Goal: Task Accomplishment & Management: Use online tool/utility

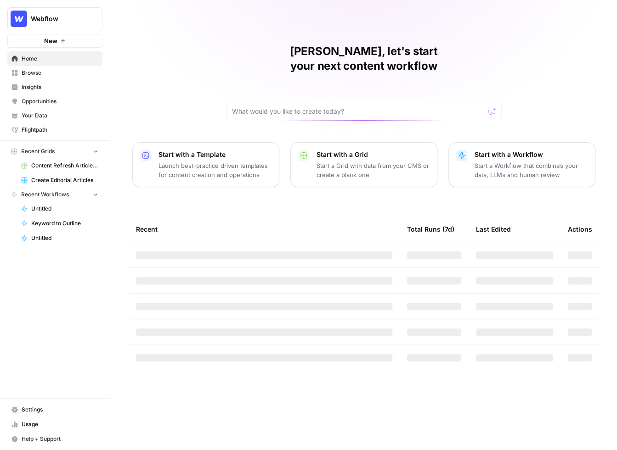
click at [506, 150] on p "Start with a Workflow" at bounding box center [530, 154] width 113 height 9
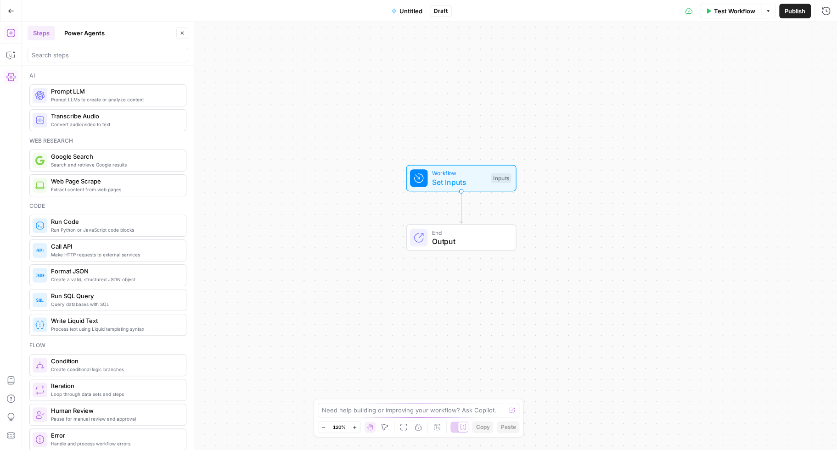
drag, startPoint x: 284, startPoint y: 138, endPoint x: 426, endPoint y: 109, distance: 144.7
click at [426, 109] on div "Workflow Set Inputs Inputs End Output" at bounding box center [429, 236] width 815 height 428
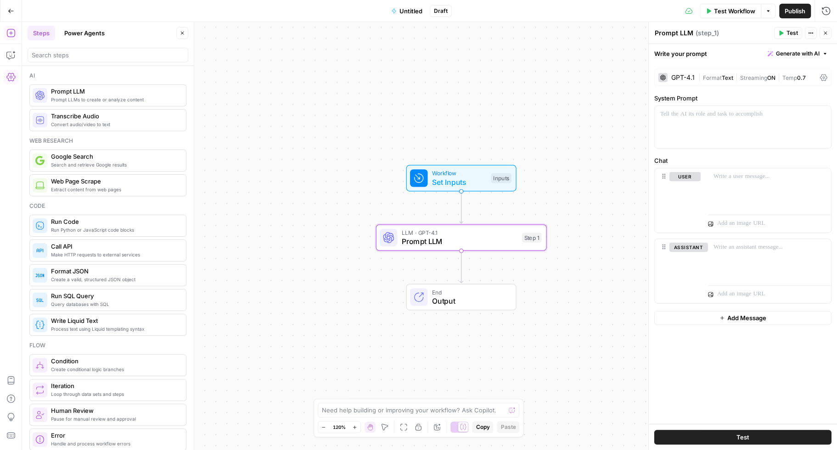
click at [269, 218] on div "Workflow Set Inputs Inputs LLM · GPT-4.1 Prompt LLM Step 1 End Output" at bounding box center [429, 236] width 815 height 428
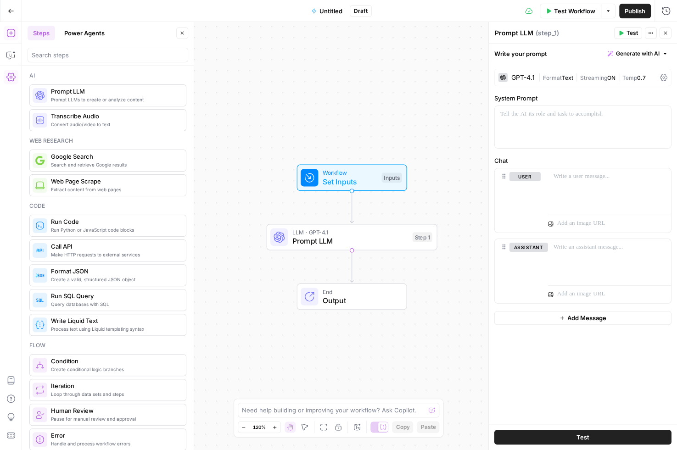
drag, startPoint x: 382, startPoint y: 149, endPoint x: 272, endPoint y: 148, distance: 109.7
click at [272, 148] on div "Workflow Set Inputs Inputs LLM · GPT-4.1 Prompt LLM Step 1 End Output" at bounding box center [349, 236] width 655 height 428
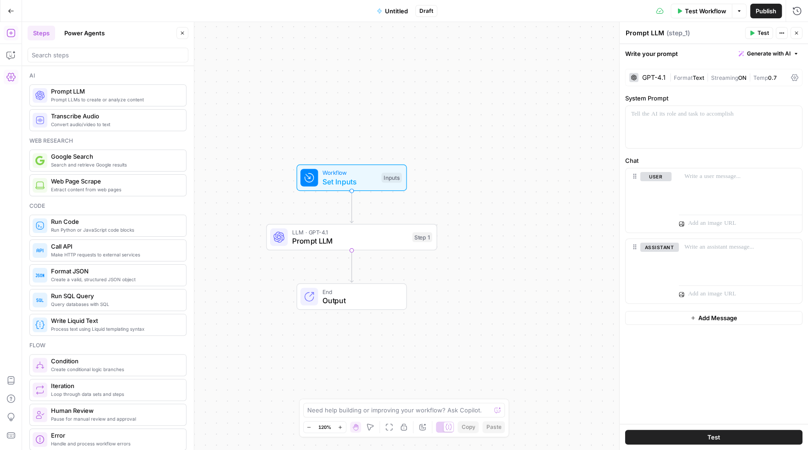
click at [11, 9] on icon "button" at bounding box center [11, 11] width 6 height 6
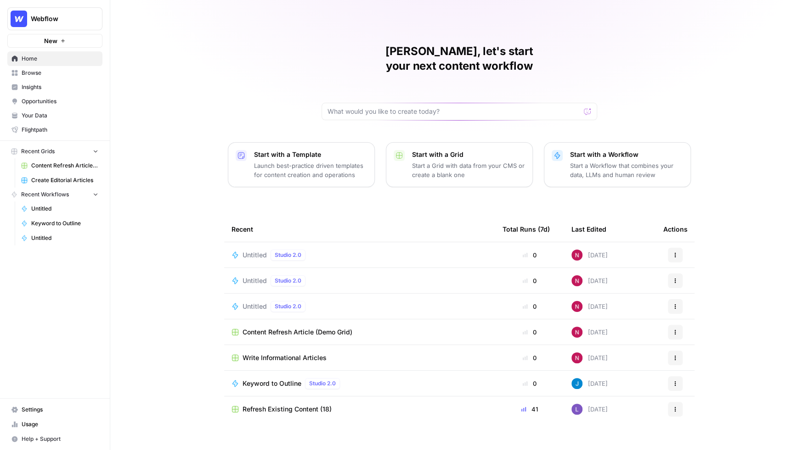
click at [45, 409] on span "Settings" at bounding box center [60, 410] width 77 height 8
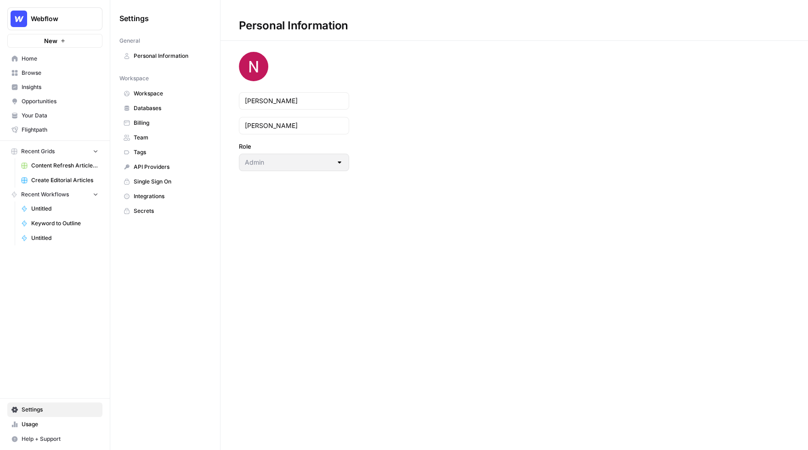
click at [154, 121] on span "Billing" at bounding box center [170, 123] width 73 height 8
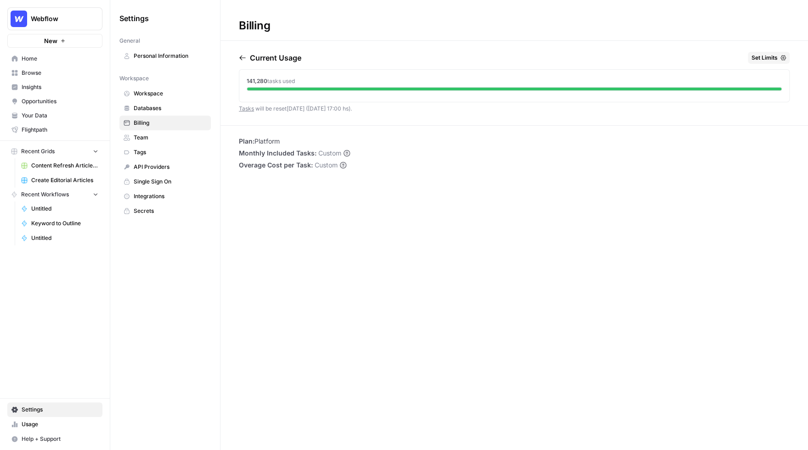
click at [41, 74] on span "Browse" at bounding box center [60, 73] width 77 height 8
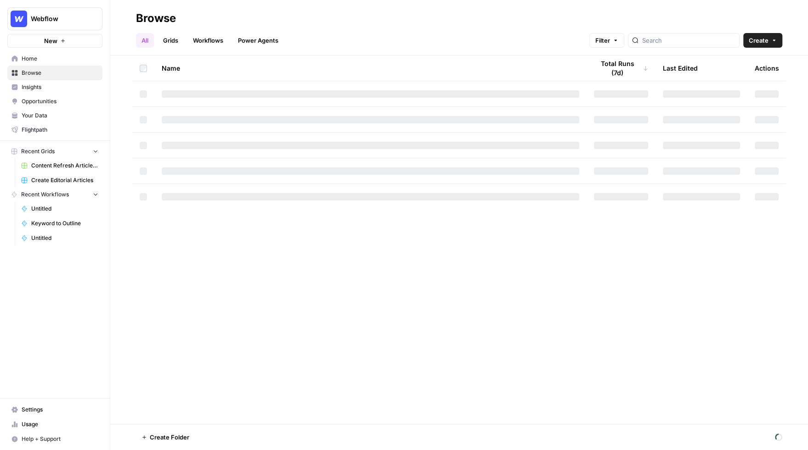
click at [41, 88] on span "Insights" at bounding box center [60, 87] width 77 height 8
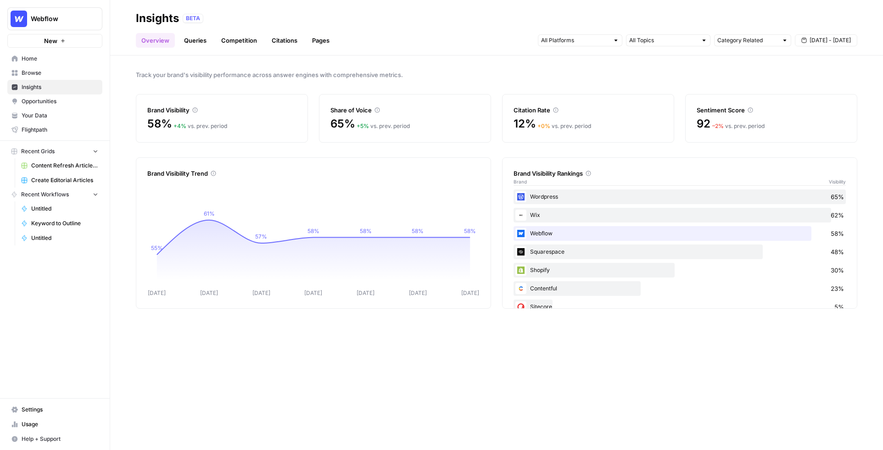
click at [282, 41] on link "Citations" at bounding box center [284, 40] width 37 height 15
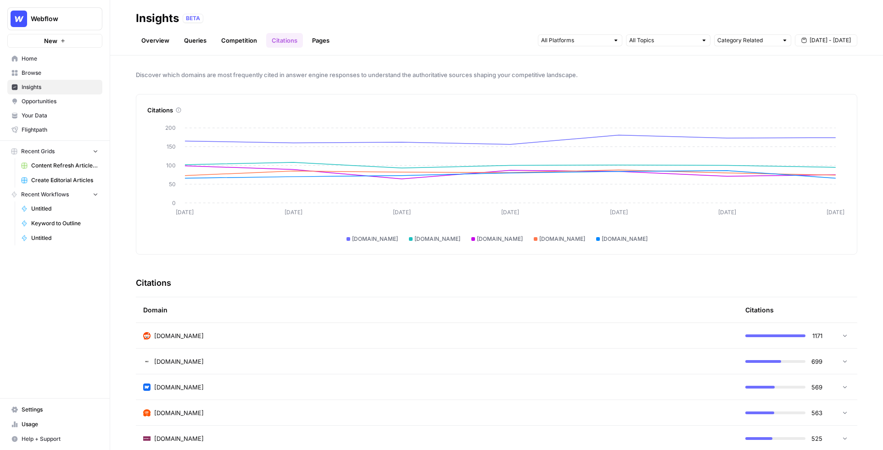
click at [616, 332] on div "reddit.com" at bounding box center [437, 336] width 588 height 9
click at [616, 361] on div "https://www.reddit.com/r/MarketingGeek/comments/1l6wgro/best_website_builders_f…" at bounding box center [444, 361] width 573 height 11
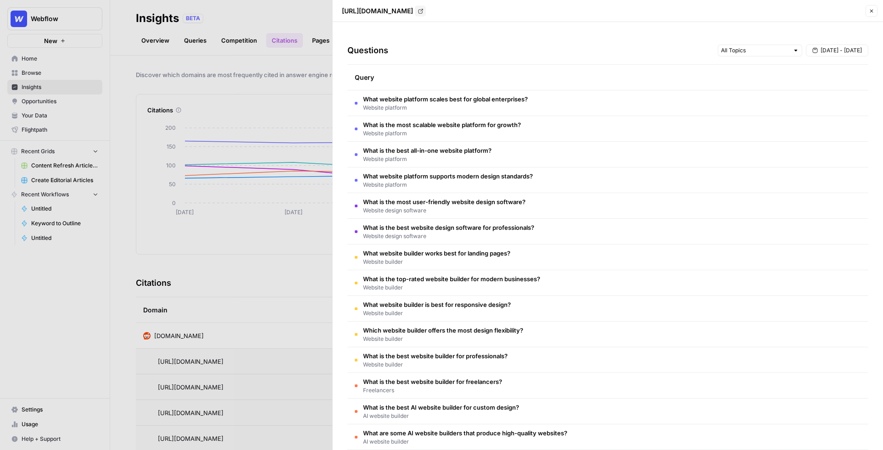
click at [213, 130] on div at bounding box center [441, 225] width 883 height 450
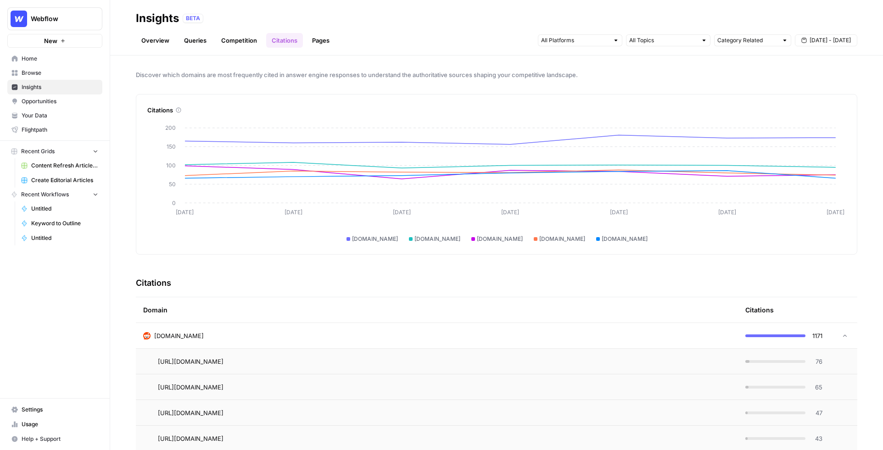
click at [65, 105] on span "Opportunities" at bounding box center [60, 101] width 77 height 8
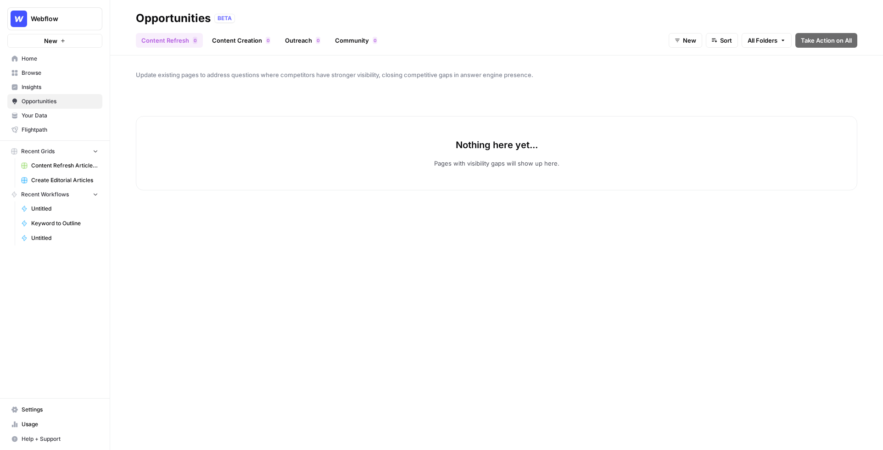
click at [616, 41] on span "New" at bounding box center [689, 40] width 13 height 9
click at [616, 85] on span "In Progress" at bounding box center [705, 87] width 37 height 9
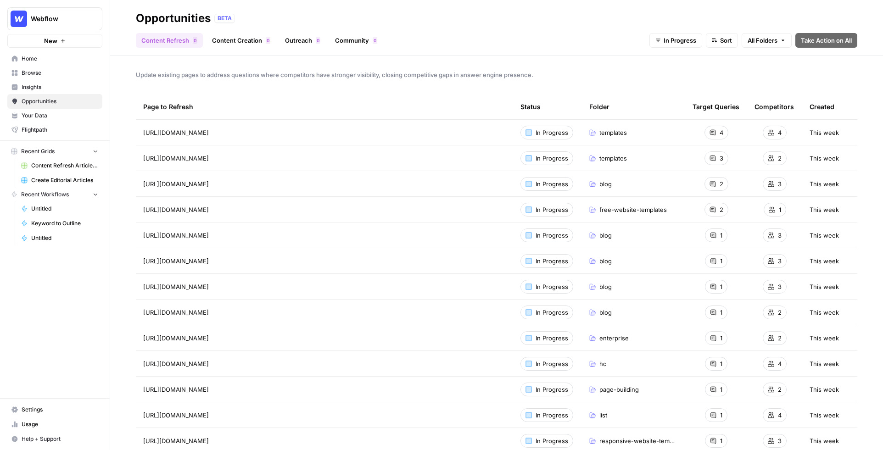
click at [616, 40] on span "In Progress" at bounding box center [680, 40] width 33 height 9
click at [616, 59] on span "All Opportunities" at bounding box center [680, 61] width 47 height 9
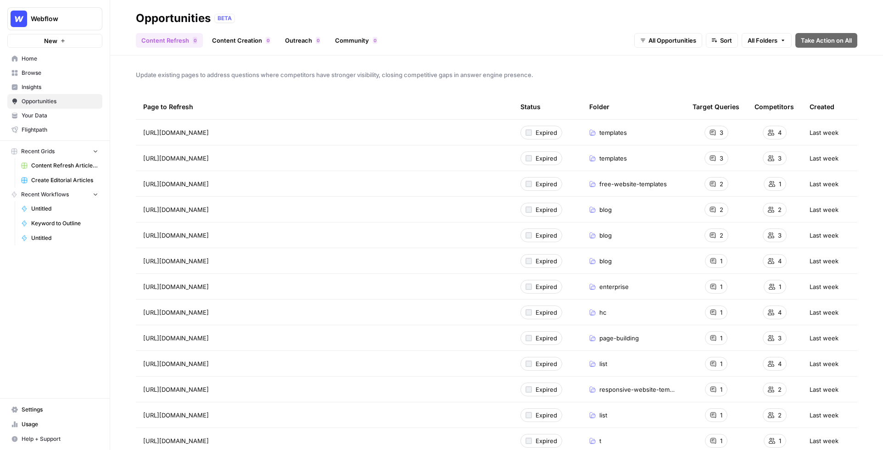
click at [231, 39] on link "Content Creation 0" at bounding box center [241, 40] width 69 height 15
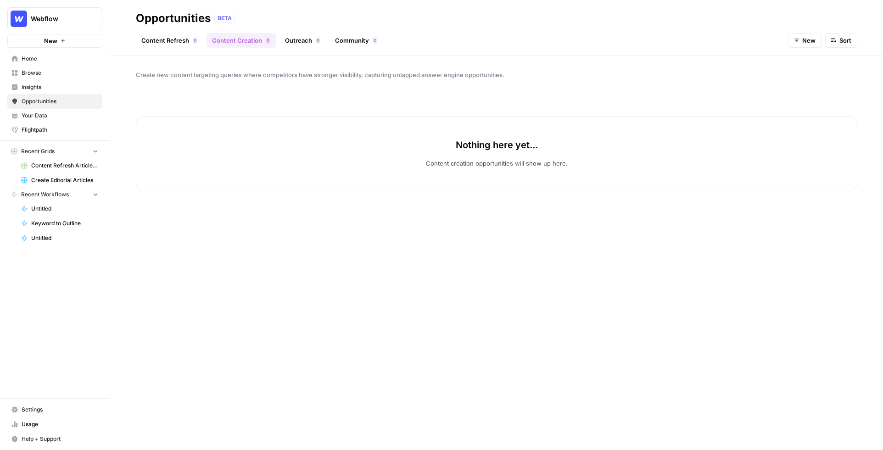
click at [616, 42] on icon "button" at bounding box center [797, 41] width 6 height 6
click at [616, 63] on span "All Opportunities" at bounding box center [820, 61] width 47 height 9
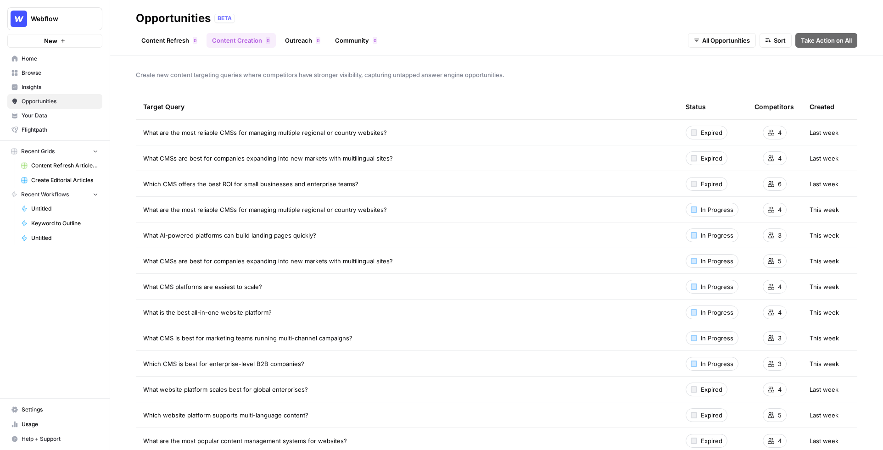
click at [300, 38] on link "Outreach 0" at bounding box center [303, 40] width 46 height 15
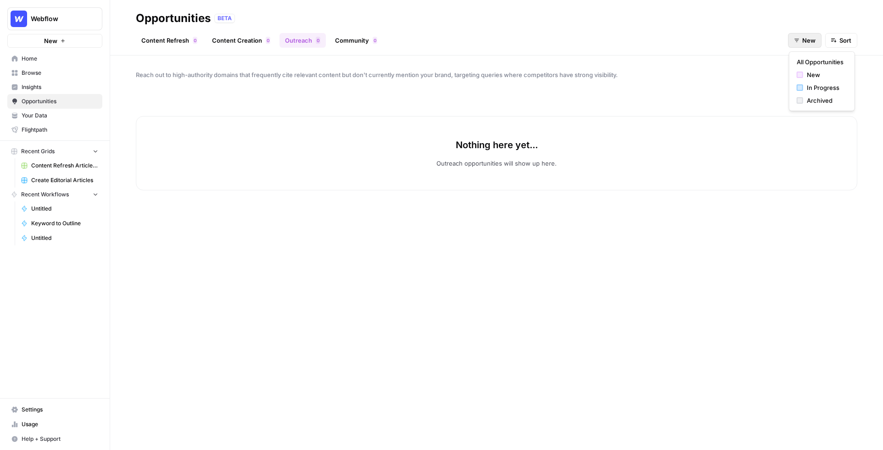
click at [616, 41] on span "New" at bounding box center [809, 40] width 13 height 9
click at [616, 61] on span "All Opportunities" at bounding box center [820, 61] width 47 height 9
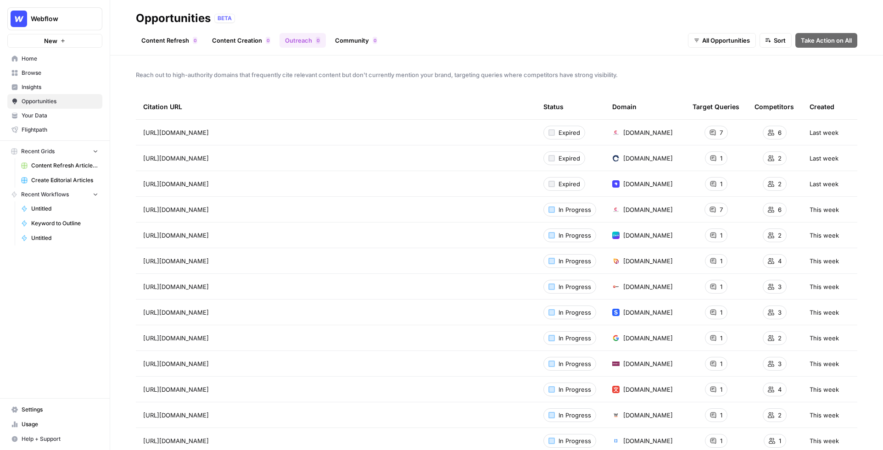
click at [354, 41] on link "Community 0" at bounding box center [356, 40] width 53 height 15
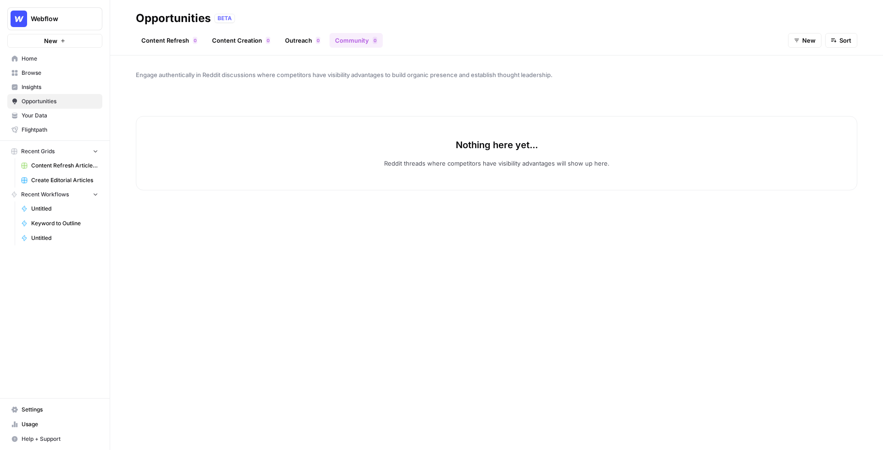
click at [616, 41] on span "New" at bounding box center [809, 40] width 13 height 9
click at [616, 59] on span "All Opportunities" at bounding box center [820, 61] width 47 height 9
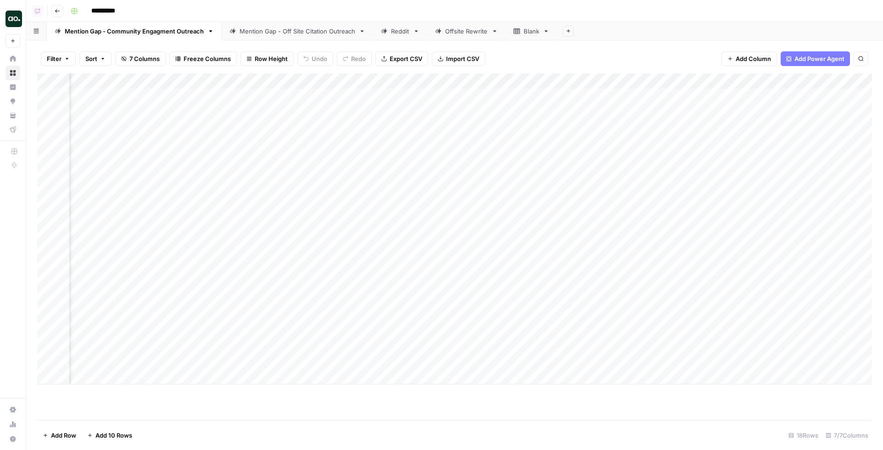
scroll to position [0, 517]
click at [800, 94] on div "Add Column" at bounding box center [454, 228] width 835 height 311
type input "**********"
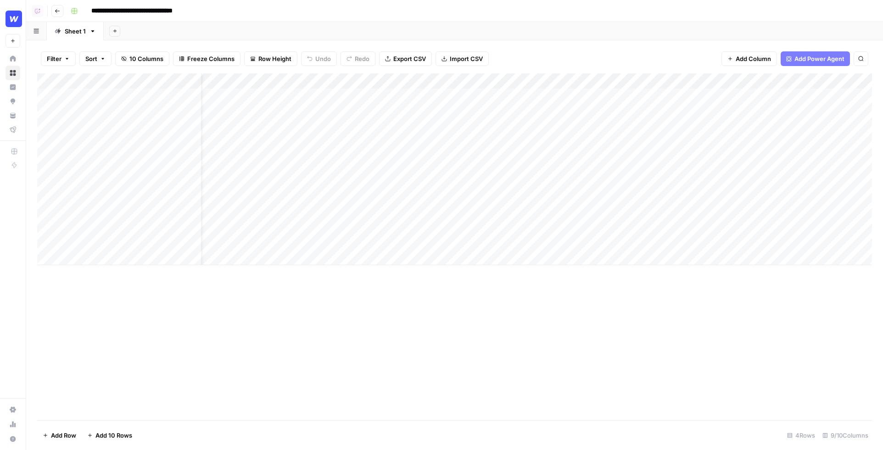
scroll to position [0, 348]
click at [790, 97] on div "Add Column" at bounding box center [454, 169] width 835 height 192
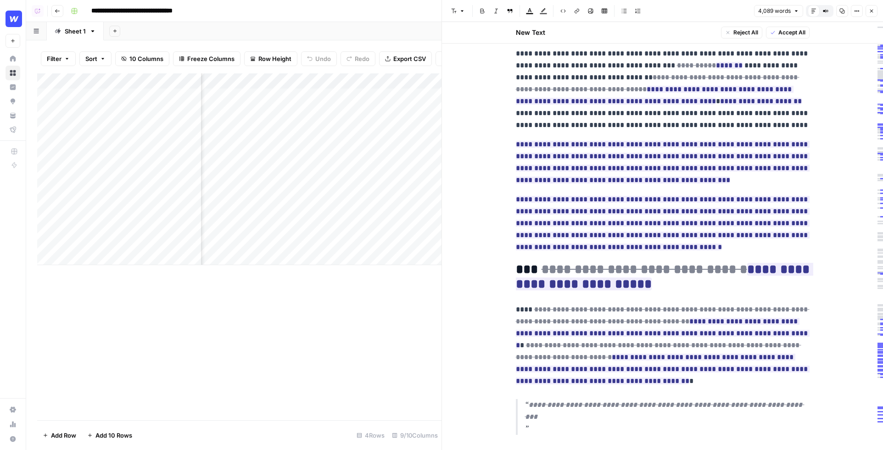
scroll to position [293, 0]
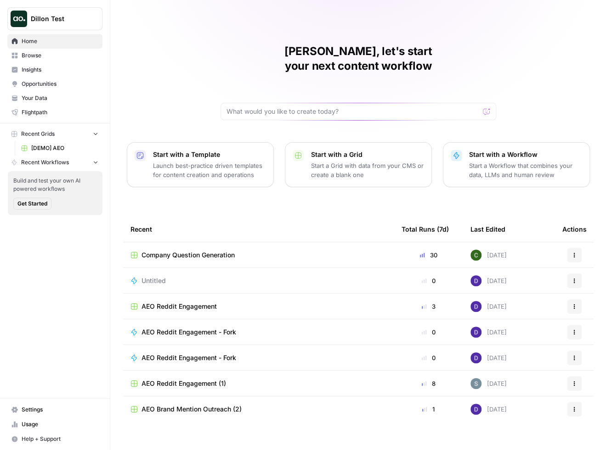
click at [511, 150] on p "Start with a Workflow" at bounding box center [525, 154] width 113 height 9
click at [61, 13] on button "Dillon Test" at bounding box center [54, 18] width 95 height 23
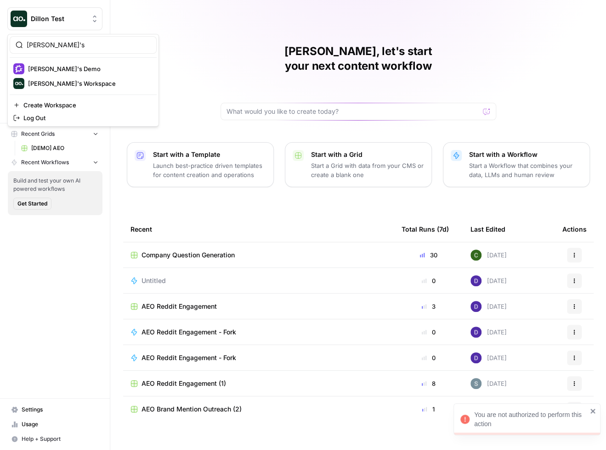
type input "[PERSON_NAME]'s"
click at [70, 68] on span "[PERSON_NAME]'s Demo" at bounding box center [88, 68] width 121 height 9
